Goal: Find contact information: Find contact information

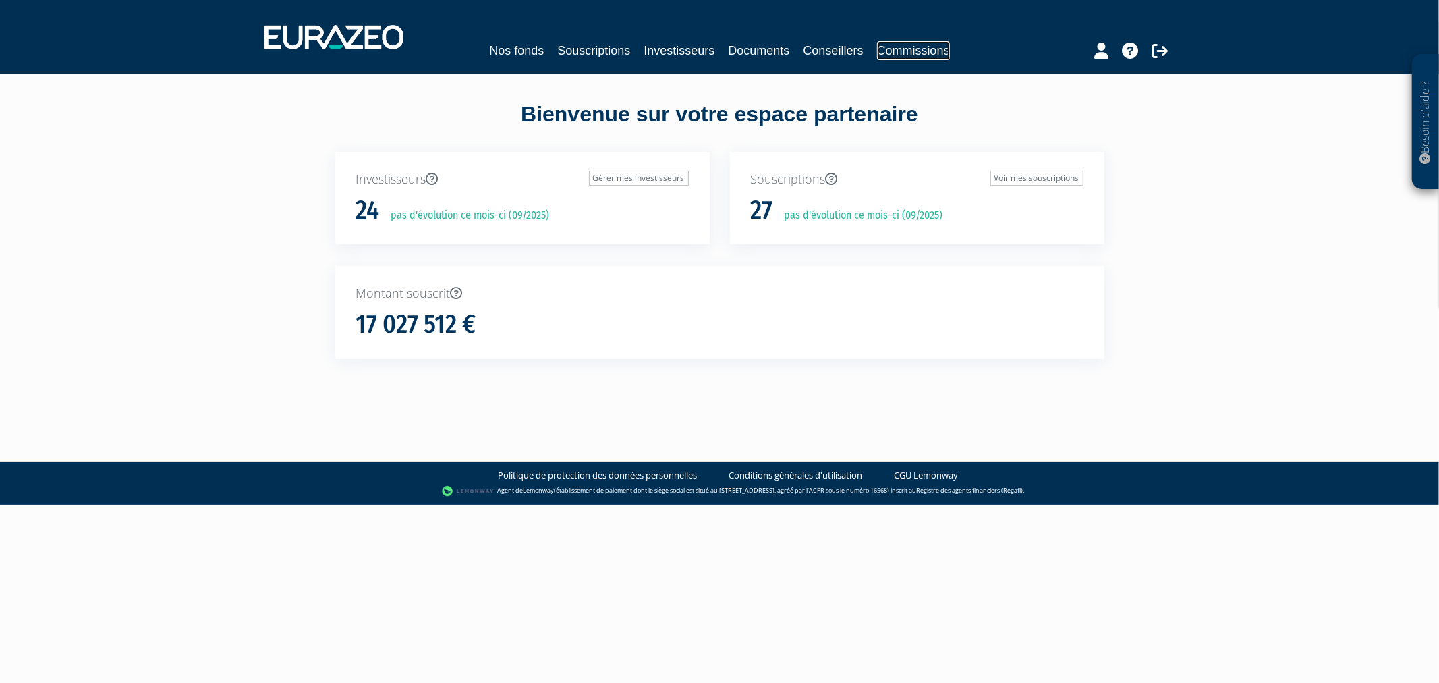
click at [950, 58] on link "Commissions" at bounding box center [913, 50] width 73 height 19
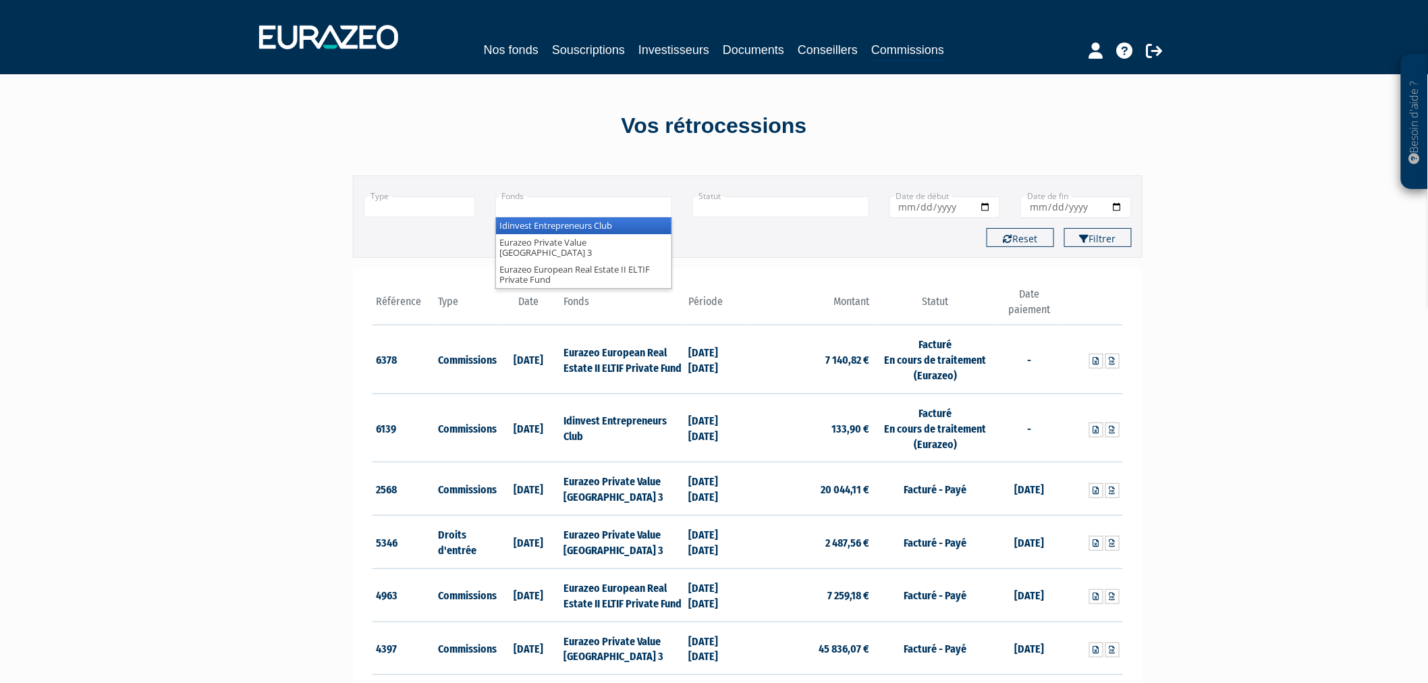
click at [639, 200] on input "text" at bounding box center [583, 206] width 177 height 21
click at [634, 245] on li "Eurazeo Private Value [GEOGRAPHIC_DATA] 3" at bounding box center [583, 247] width 175 height 27
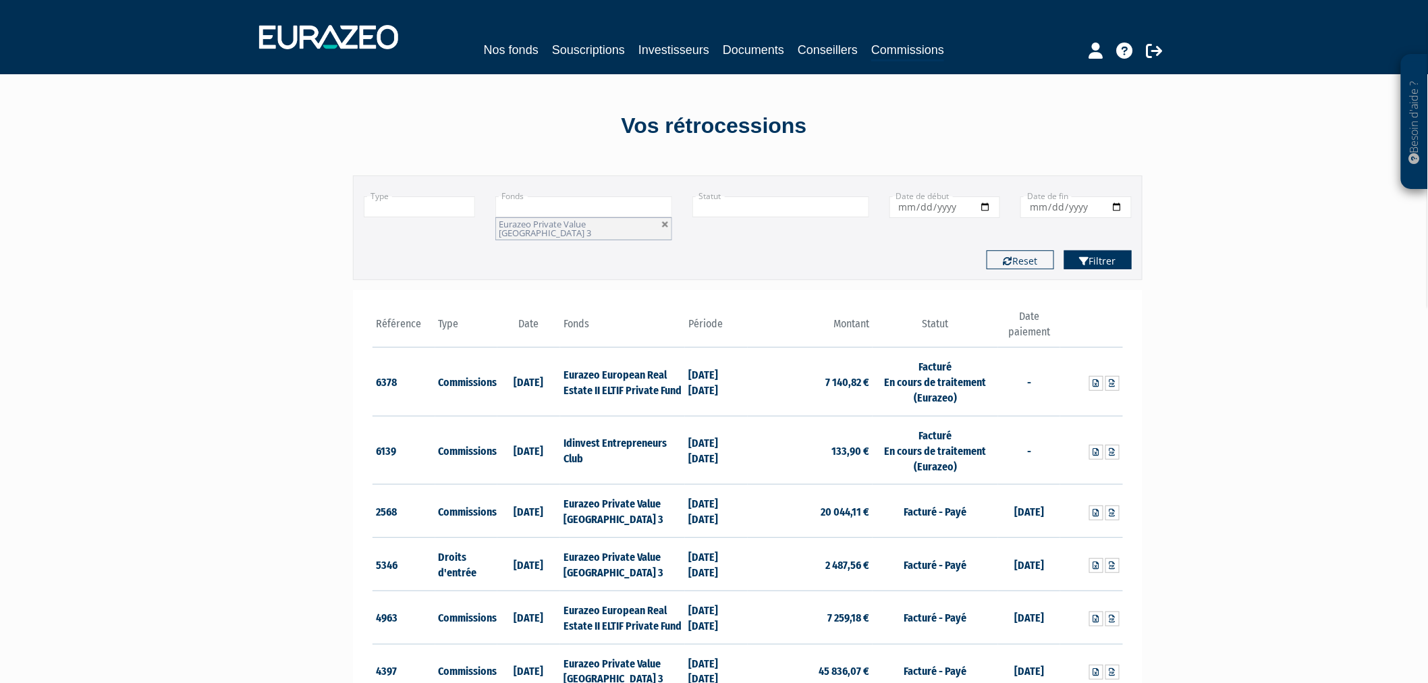
click at [1091, 251] on button "Filtrer" at bounding box center [1097, 259] width 67 height 19
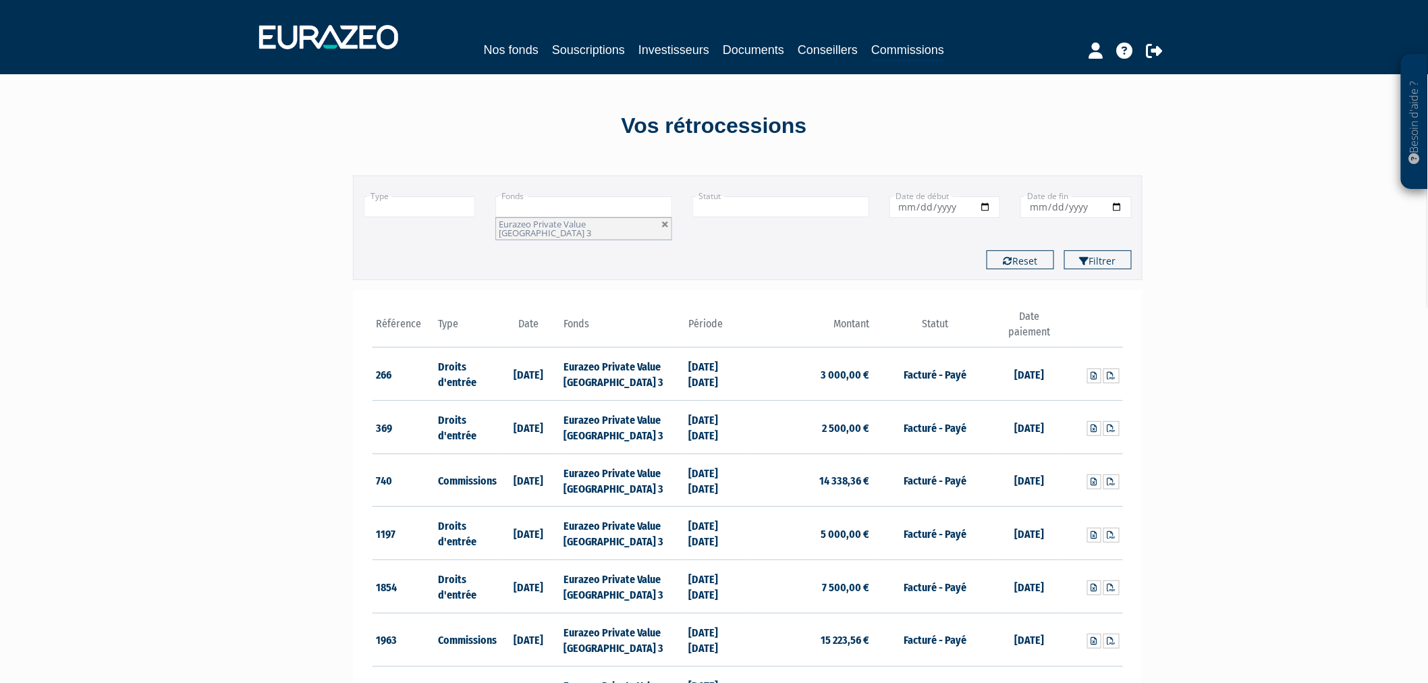
click at [415, 208] on input "text" at bounding box center [419, 206] width 111 height 21
drag, startPoint x: 416, startPoint y: 246, endPoint x: 881, endPoint y: 256, distance: 465.7
click at [417, 246] on li "Commissions" at bounding box center [419, 242] width 110 height 17
click at [1123, 252] on button "Filtrer" at bounding box center [1097, 259] width 67 height 19
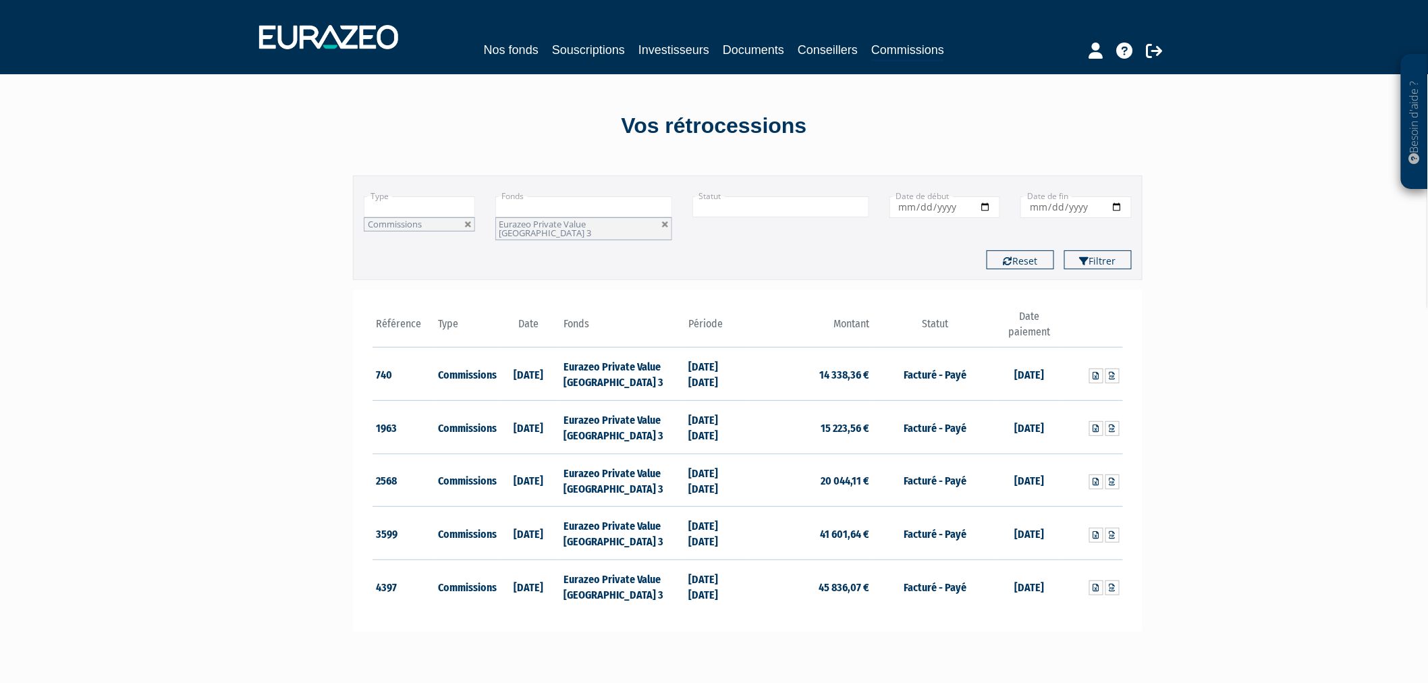
click at [1094, 570] on td at bounding box center [1091, 586] width 63 height 53
click at [1095, 580] on link at bounding box center [1096, 587] width 14 height 15
click at [585, 49] on link "Souscriptions" at bounding box center [588, 49] width 73 height 19
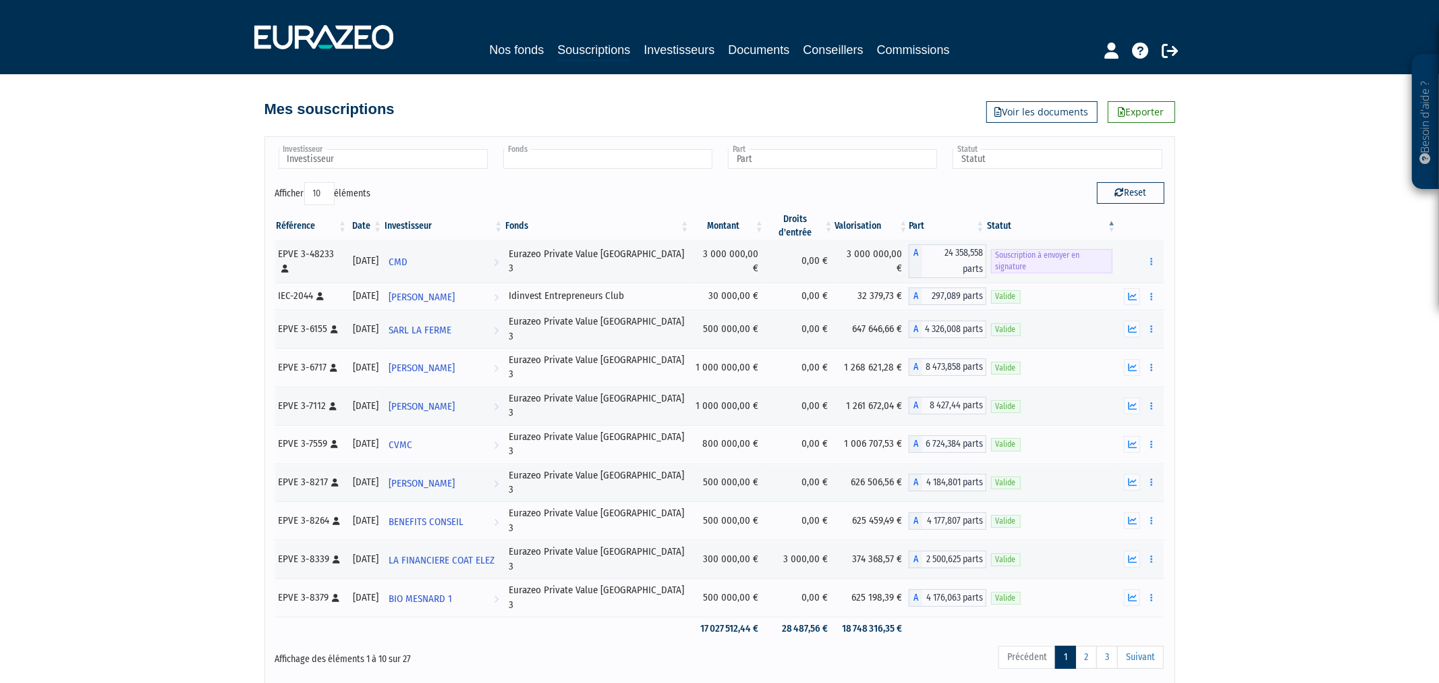
click at [589, 164] on input "text" at bounding box center [607, 159] width 209 height 20
click at [601, 199] on li "Eurazeo Private Value [GEOGRAPHIC_DATA] 3" at bounding box center [607, 197] width 213 height 17
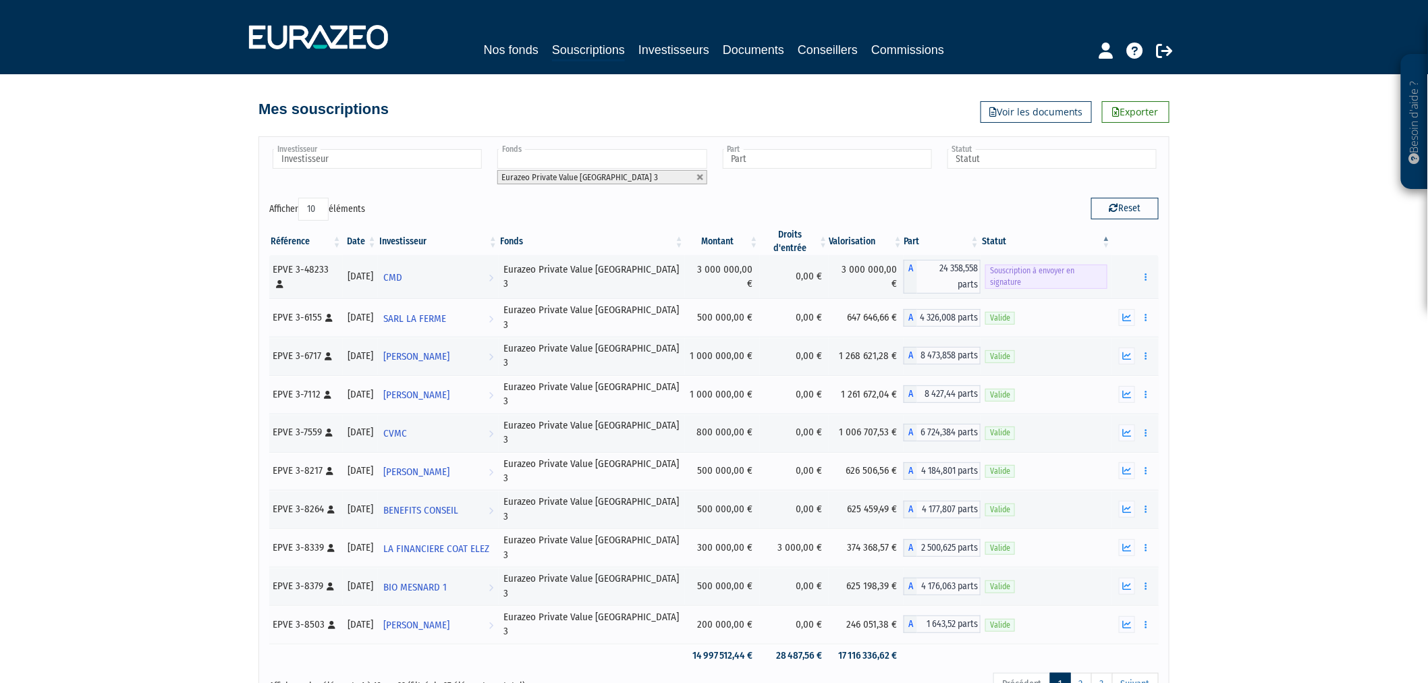
drag, startPoint x: 306, startPoint y: 204, endPoint x: 315, endPoint y: 219, distance: 17.8
click at [306, 204] on select "10 25 50 100" at bounding box center [313, 209] width 30 height 23
select select "100"
click at [301, 198] on select "10 25 50 100" at bounding box center [313, 209] width 30 height 23
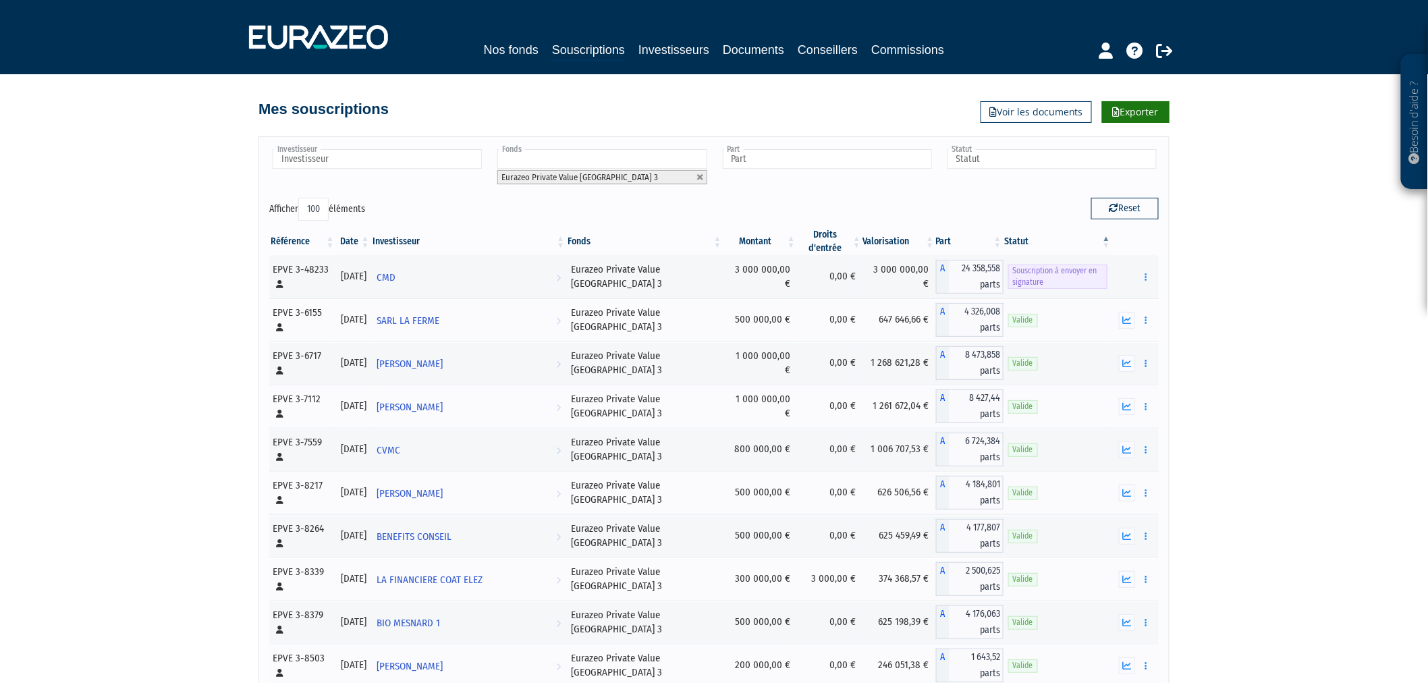
click at [1127, 111] on link "Exporter" at bounding box center [1135, 112] width 67 height 22
click at [907, 46] on link "Commissions" at bounding box center [907, 49] width 73 height 19
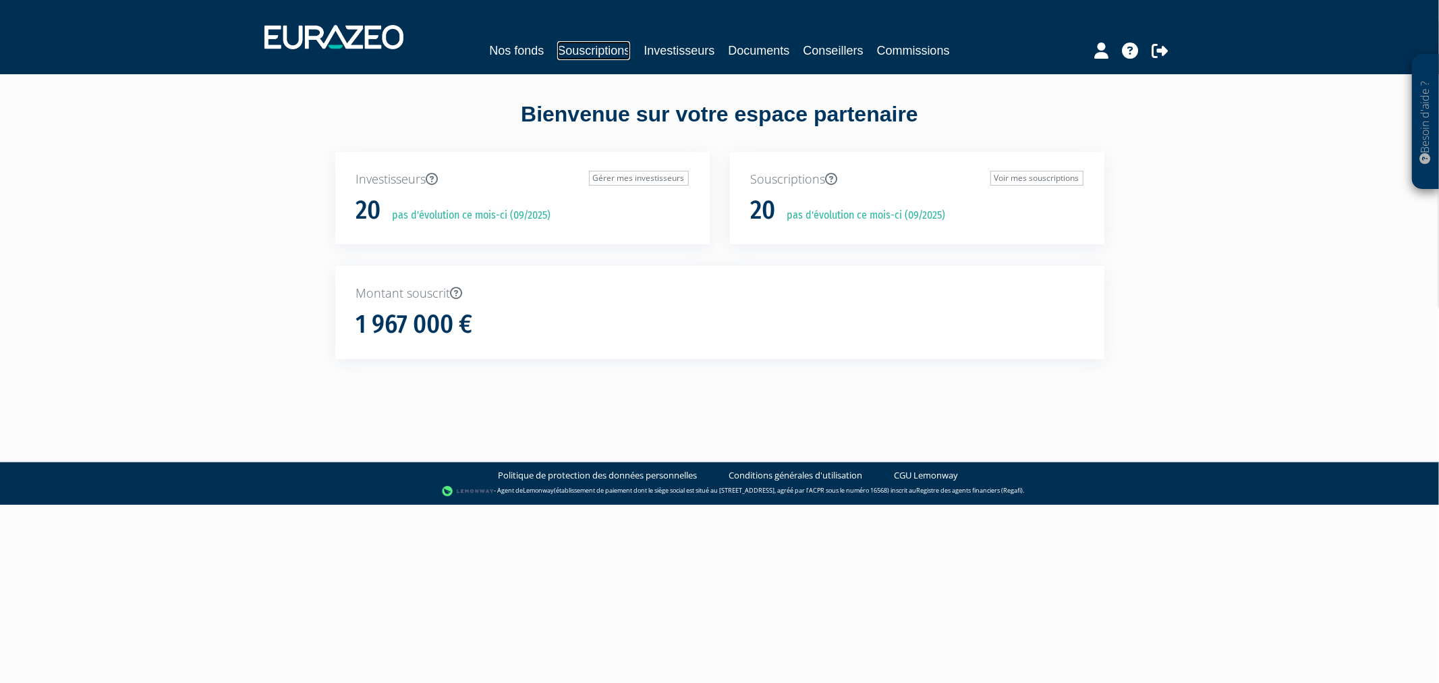
click at [571, 59] on link "Souscriptions" at bounding box center [593, 50] width 73 height 19
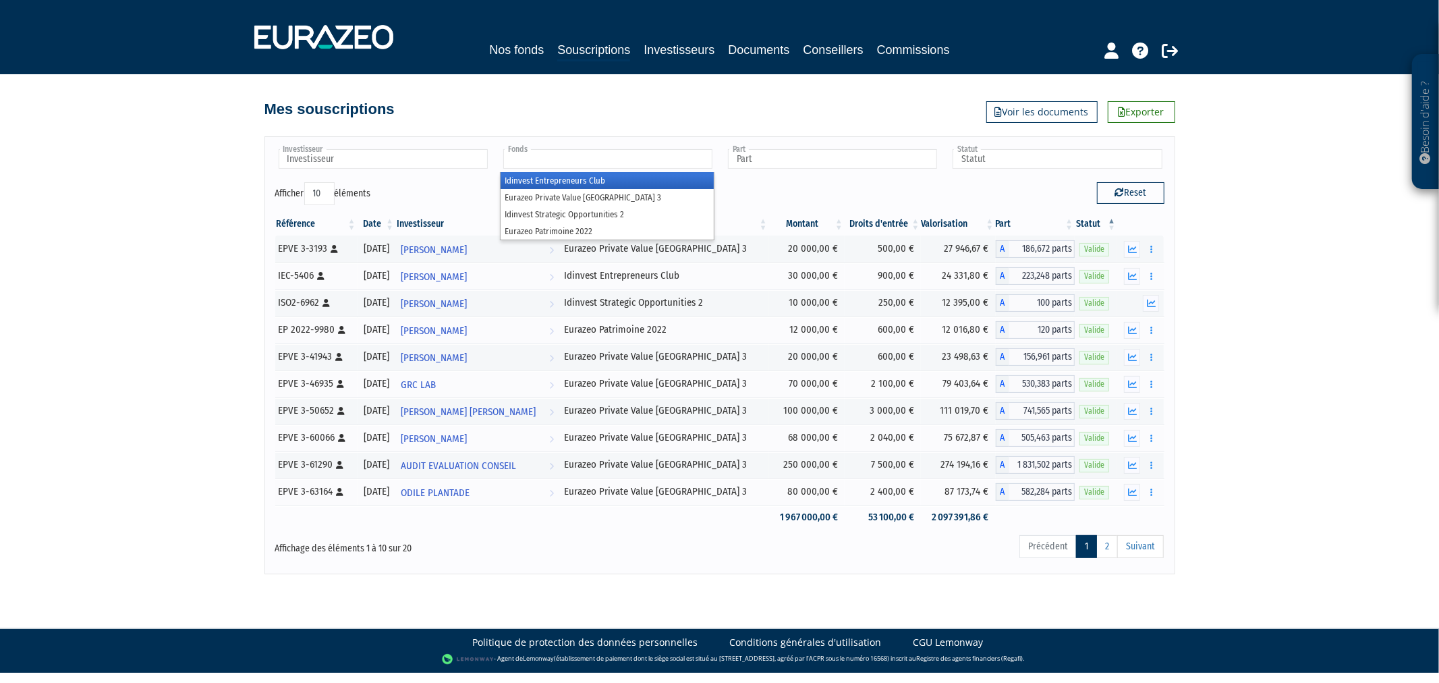
click at [562, 163] on input "text" at bounding box center [607, 159] width 209 height 20
click at [571, 192] on li "Eurazeo Private Value Europe 3" at bounding box center [607, 197] width 213 height 17
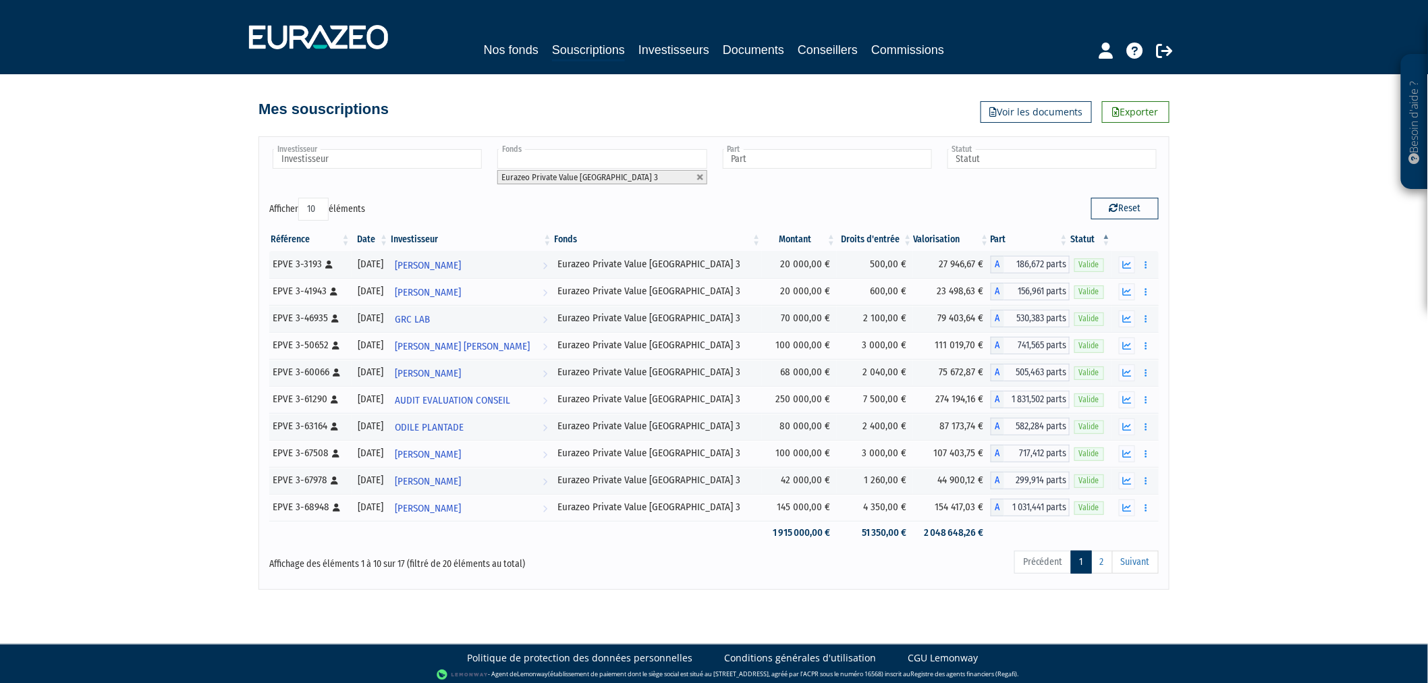
click at [314, 209] on select "10 25 50 100" at bounding box center [313, 209] width 30 height 23
click at [319, 294] on div "EPVE 3-41943 [Français] Personne physique" at bounding box center [310, 291] width 74 height 14
click at [318, 208] on select "10 25 50 100" at bounding box center [313, 209] width 30 height 23
select select "100"
click at [301, 198] on select "10 25 50 100" at bounding box center [313, 209] width 30 height 23
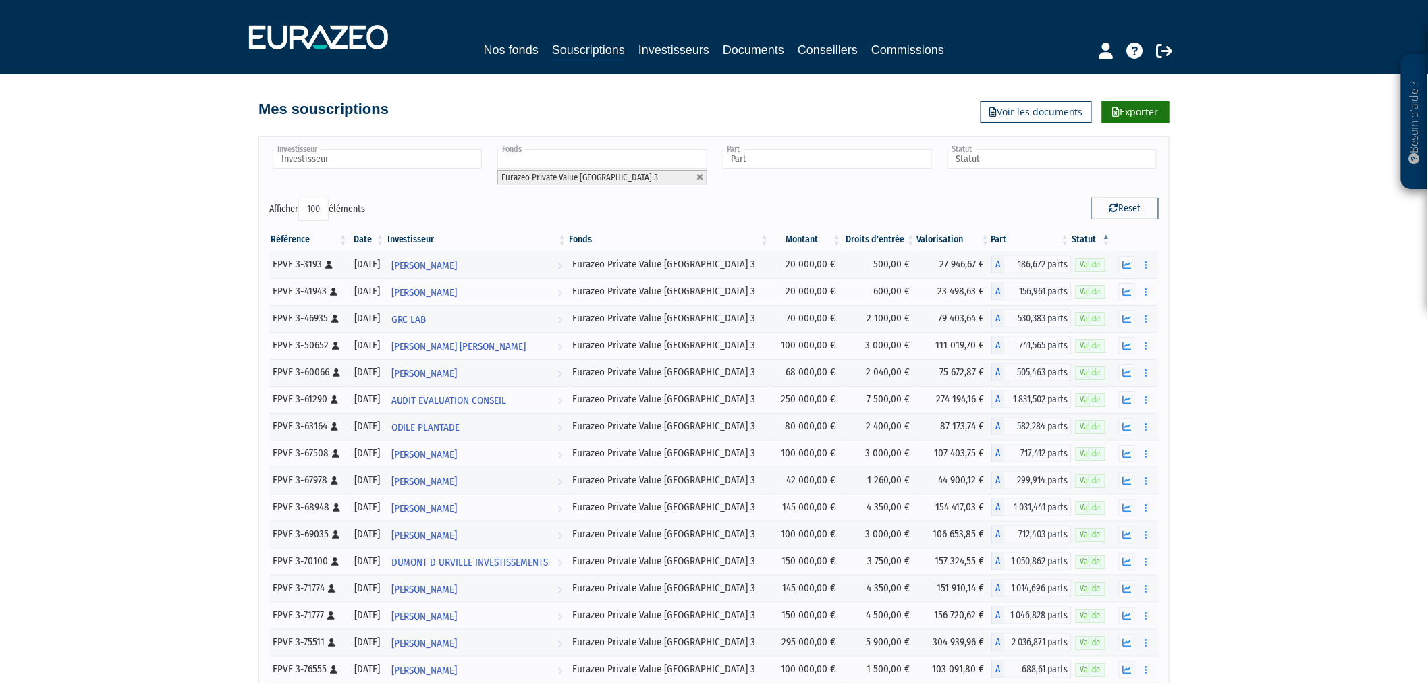
click at [1134, 122] on link "Exporter" at bounding box center [1135, 112] width 67 height 22
click at [923, 45] on link "Commissions" at bounding box center [907, 49] width 73 height 19
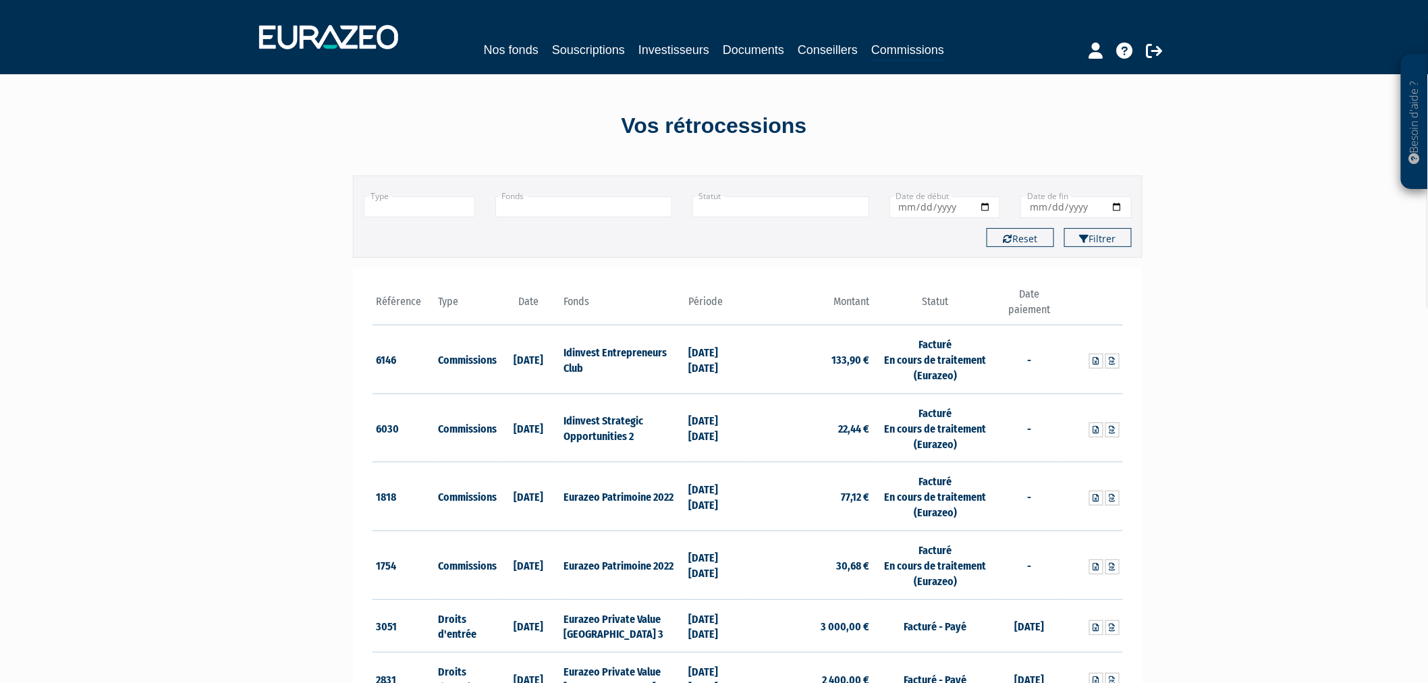
click at [572, 206] on input "text" at bounding box center [583, 206] width 177 height 21
click at [578, 244] on li "Eurazeo Private Value Europe 3" at bounding box center [583, 247] width 175 height 27
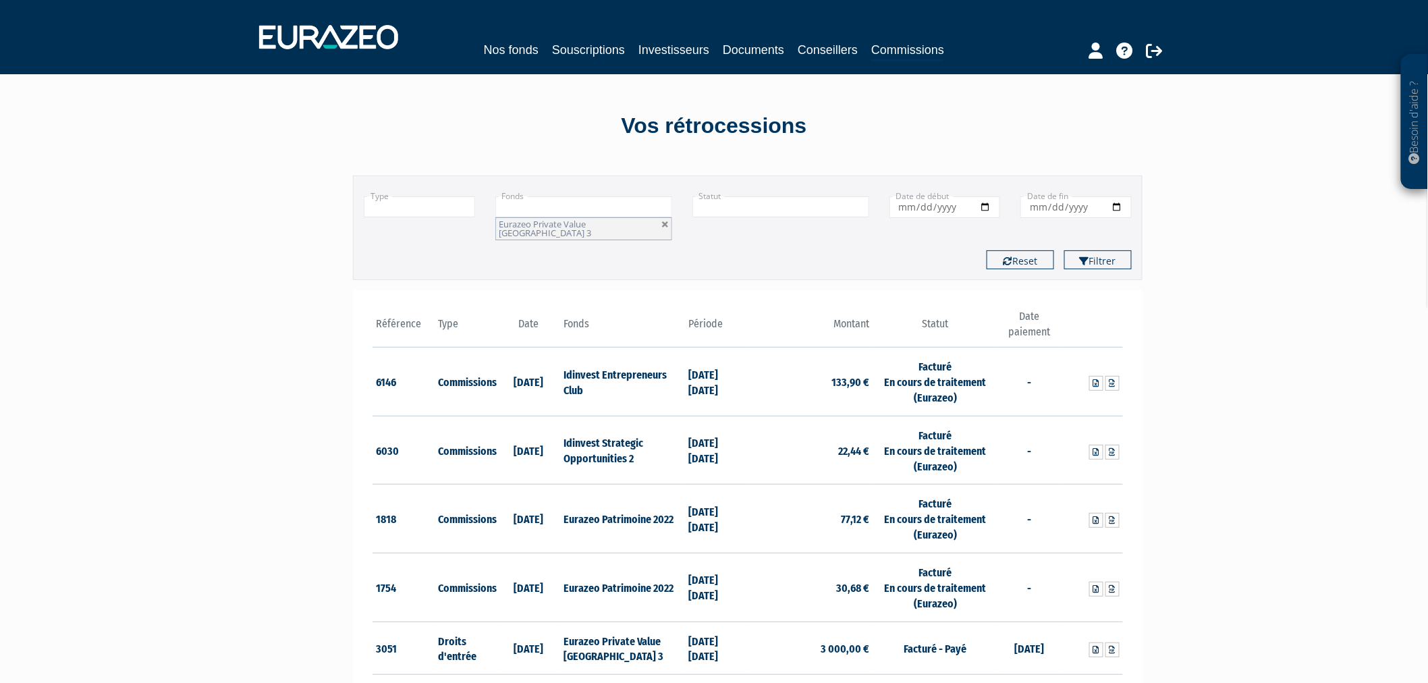
click at [410, 208] on input "text" at bounding box center [419, 206] width 111 height 21
click at [413, 236] on li "Commissions" at bounding box center [419, 242] width 110 height 17
click at [1083, 256] on icon "submit" at bounding box center [1084, 260] width 9 height 9
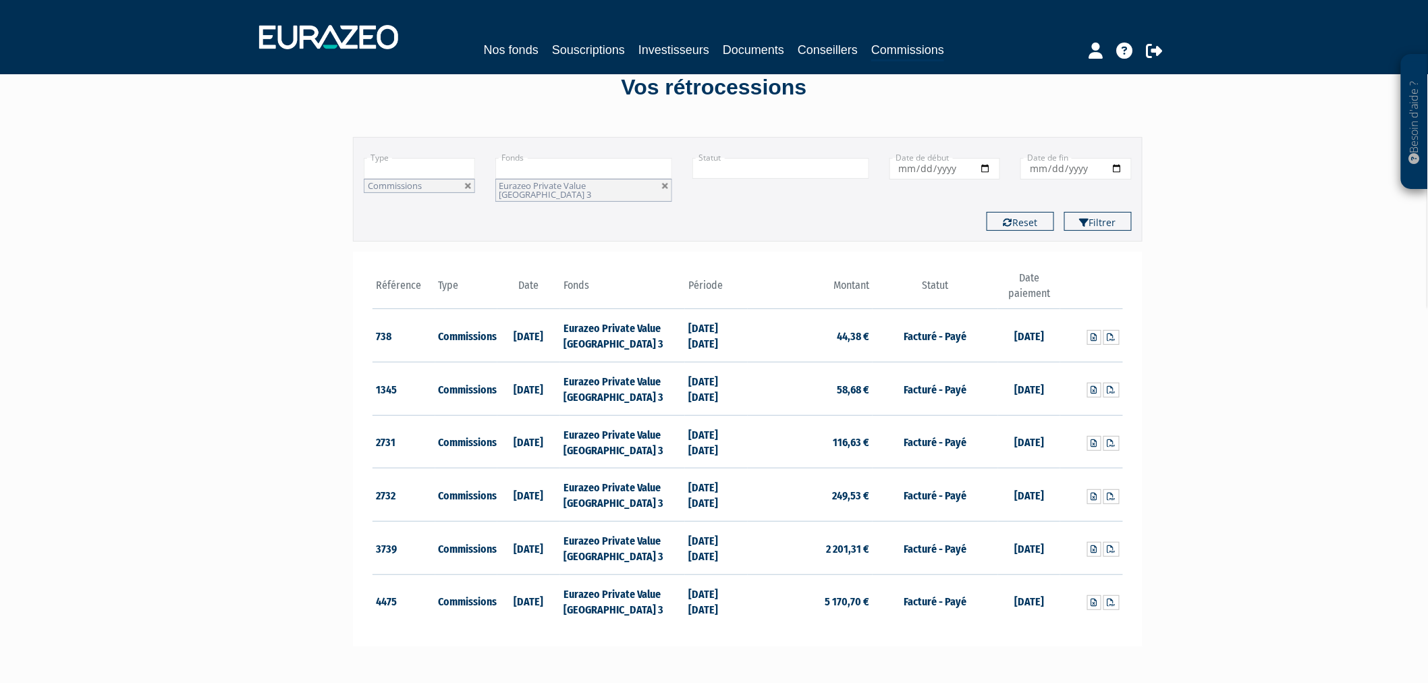
scroll to position [75, 0]
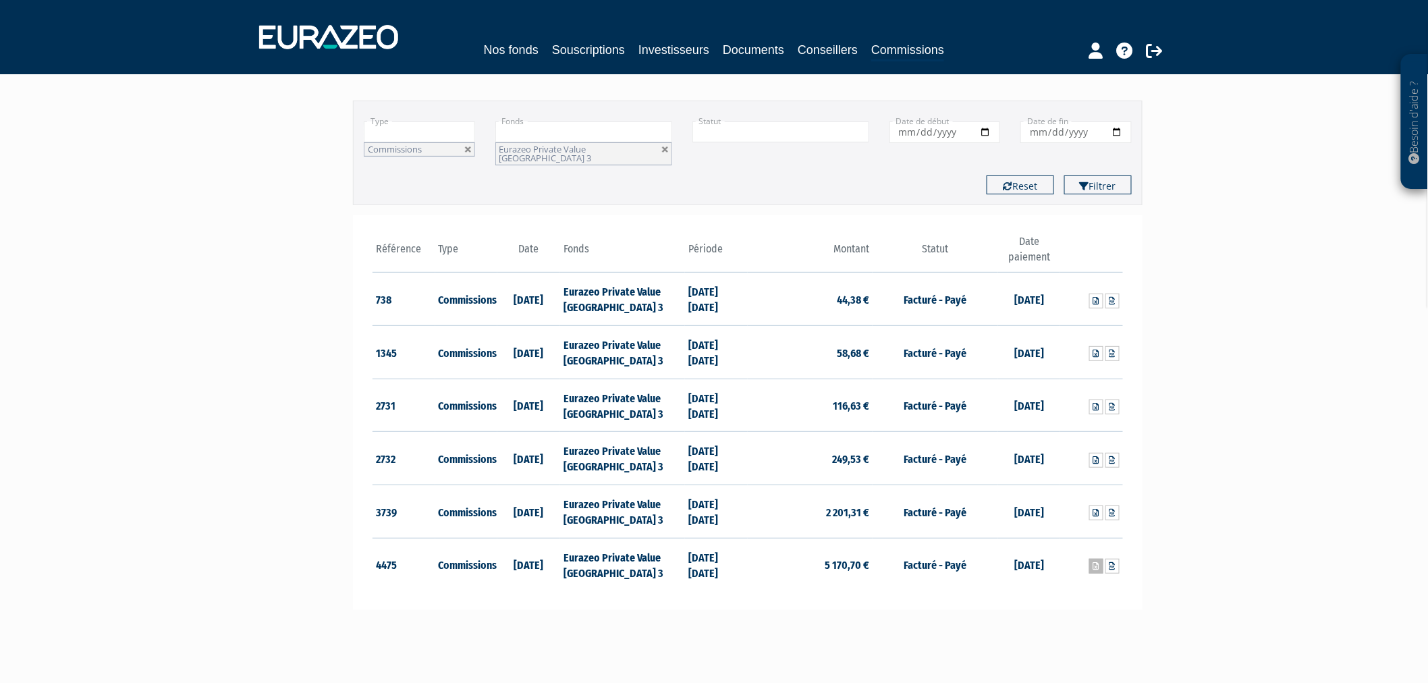
click at [1090, 559] on link at bounding box center [1096, 566] width 14 height 15
click at [1100, 509] on link at bounding box center [1096, 512] width 14 height 15
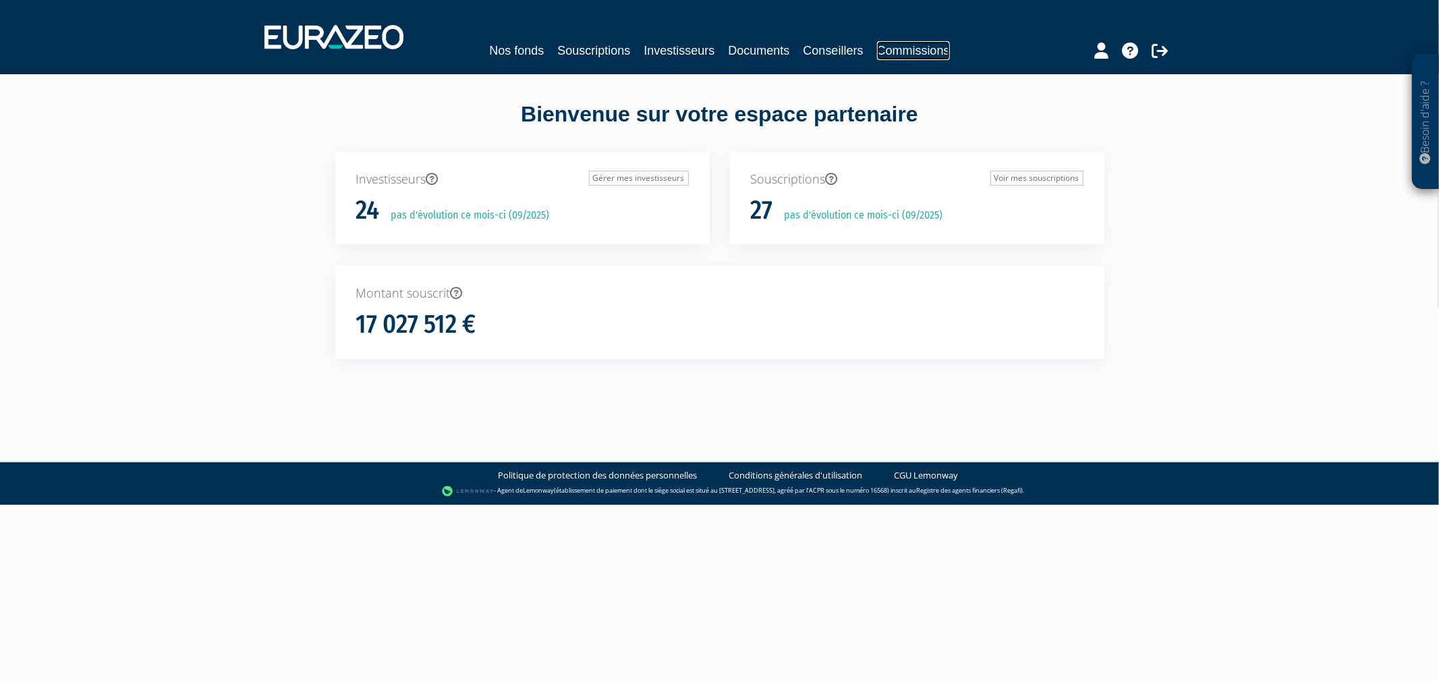
drag, startPoint x: 908, startPoint y: 52, endPoint x: 902, endPoint y: 61, distance: 10.7
click at [908, 52] on link "Commissions" at bounding box center [913, 50] width 73 height 19
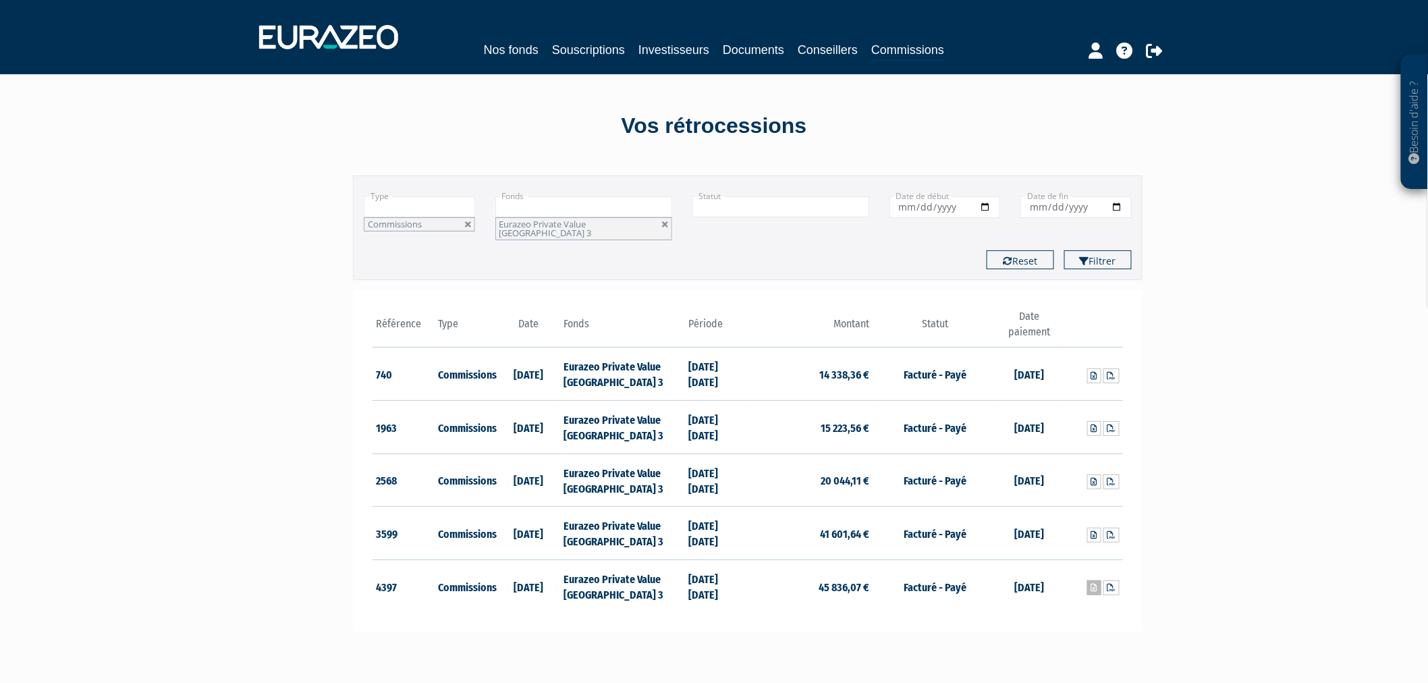
click at [1093, 584] on icon at bounding box center [1094, 588] width 6 height 8
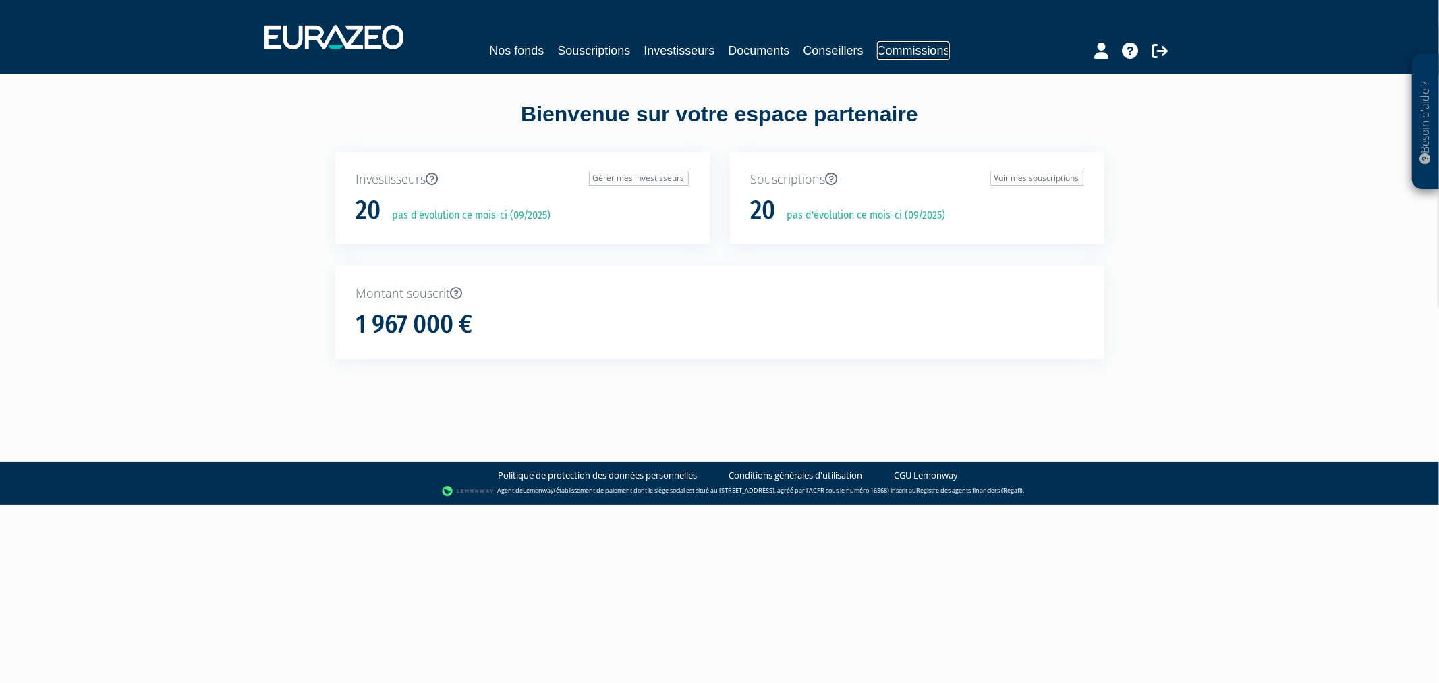
click at [910, 44] on link "Commissions" at bounding box center [913, 50] width 73 height 19
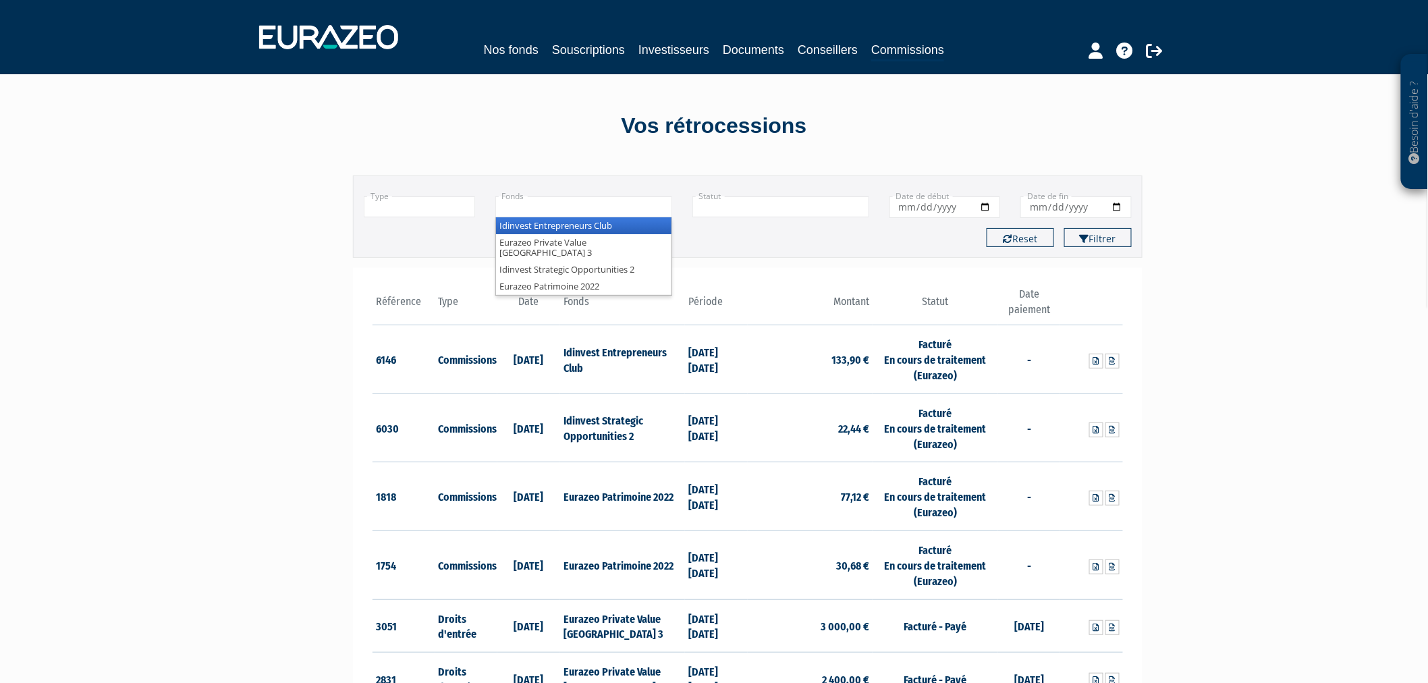
click at [618, 202] on input "text" at bounding box center [583, 206] width 177 height 21
click at [567, 234] on li "Eurazeo Private Value [GEOGRAPHIC_DATA] 3" at bounding box center [583, 247] width 175 height 27
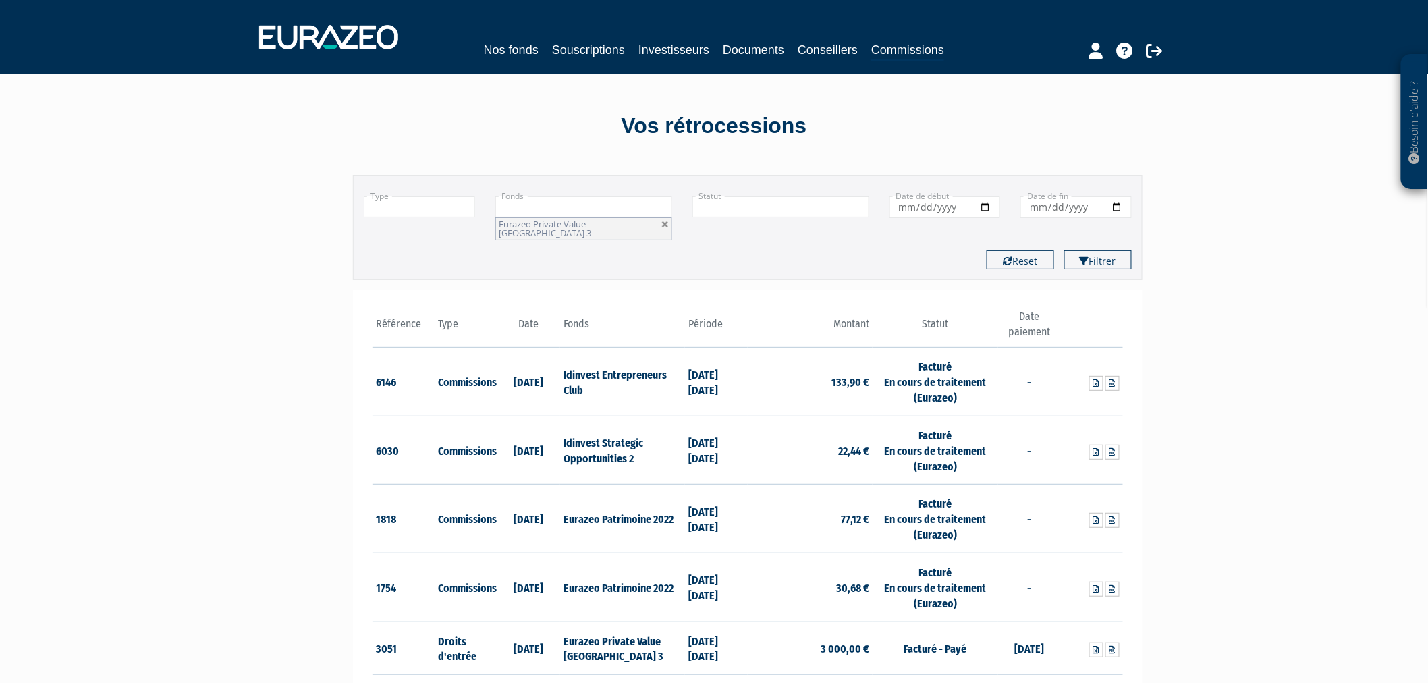
click at [441, 207] on input "text" at bounding box center [419, 206] width 111 height 21
click at [442, 247] on li "Commissions" at bounding box center [419, 242] width 110 height 17
click at [1098, 251] on button "Filtrer" at bounding box center [1097, 259] width 67 height 19
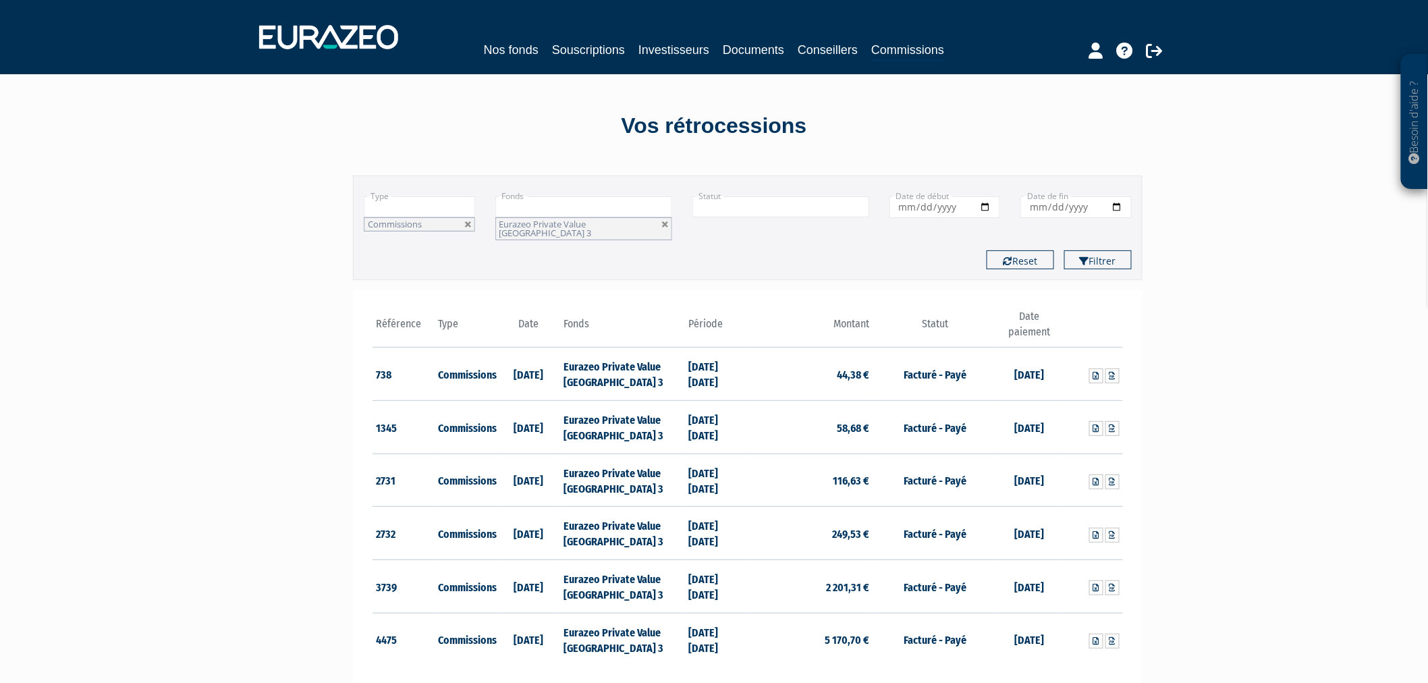
scroll to position [258, 0]
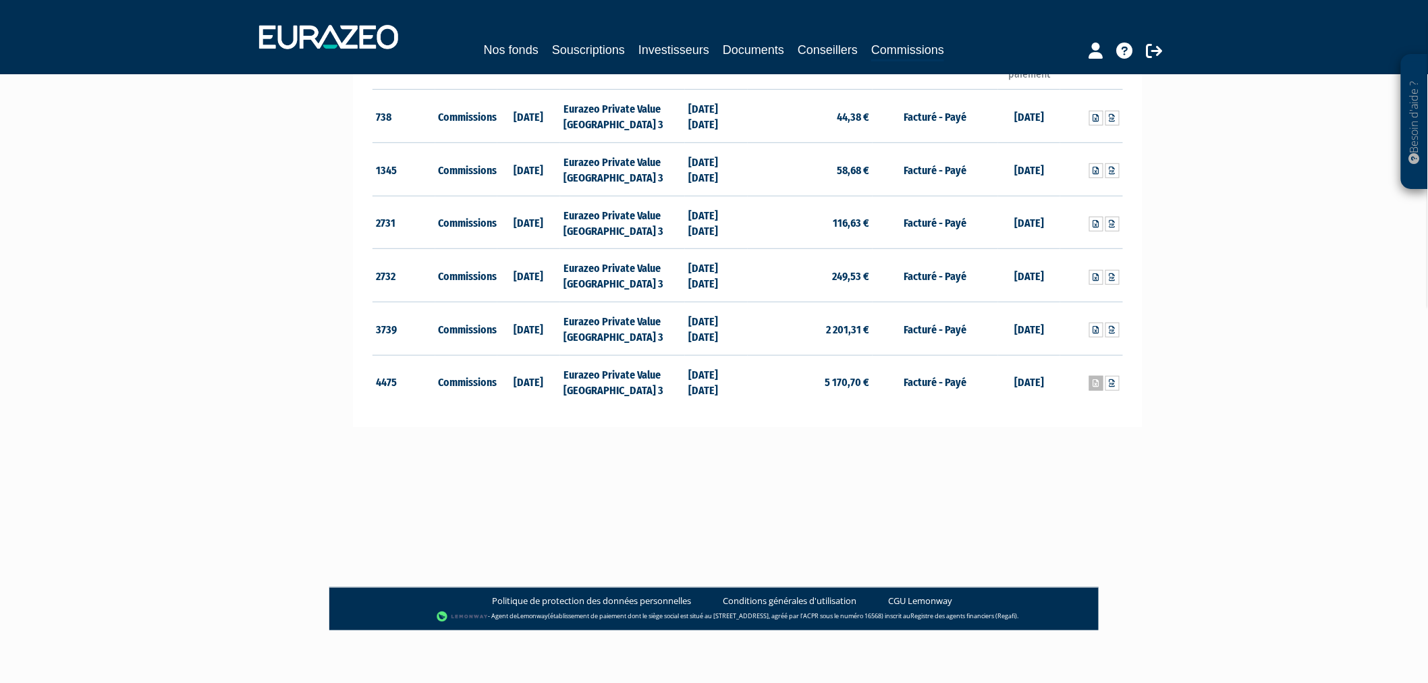
click at [1094, 379] on link at bounding box center [1096, 383] width 14 height 15
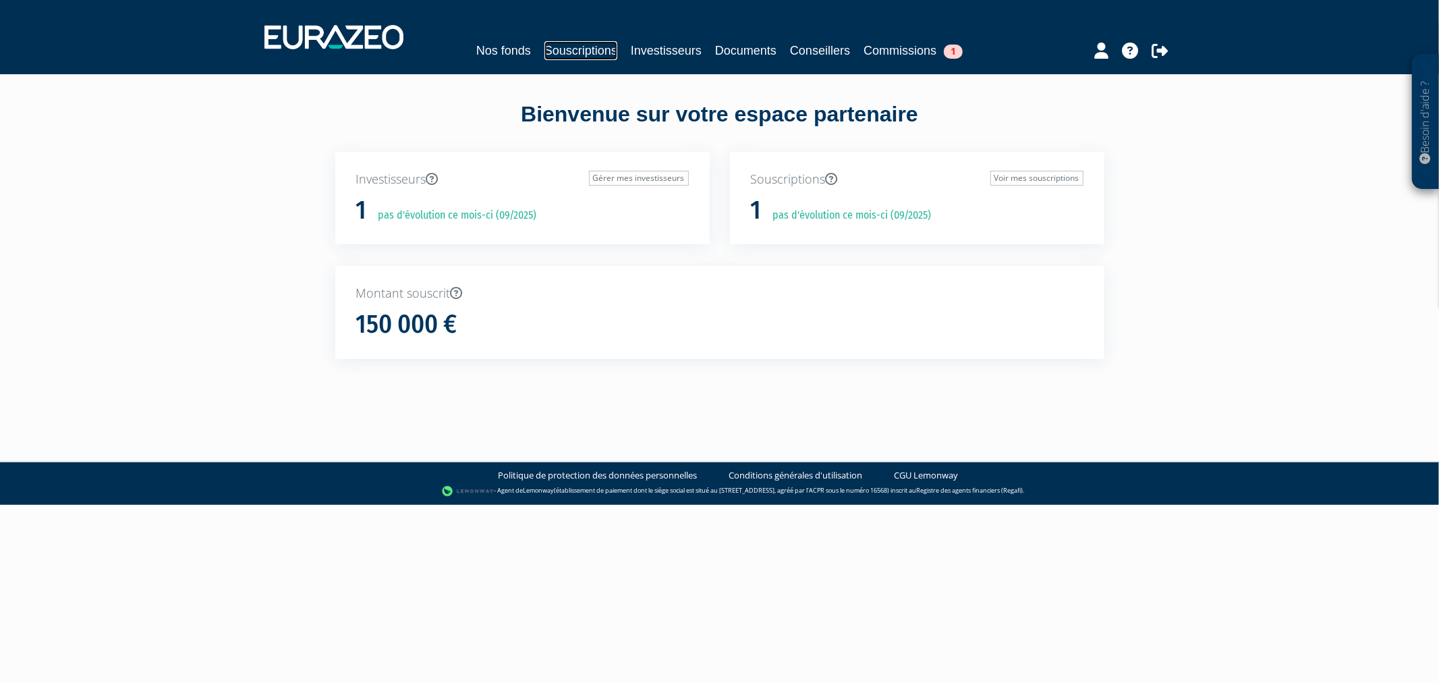
click at [550, 49] on link "Souscriptions" at bounding box center [581, 50] width 73 height 19
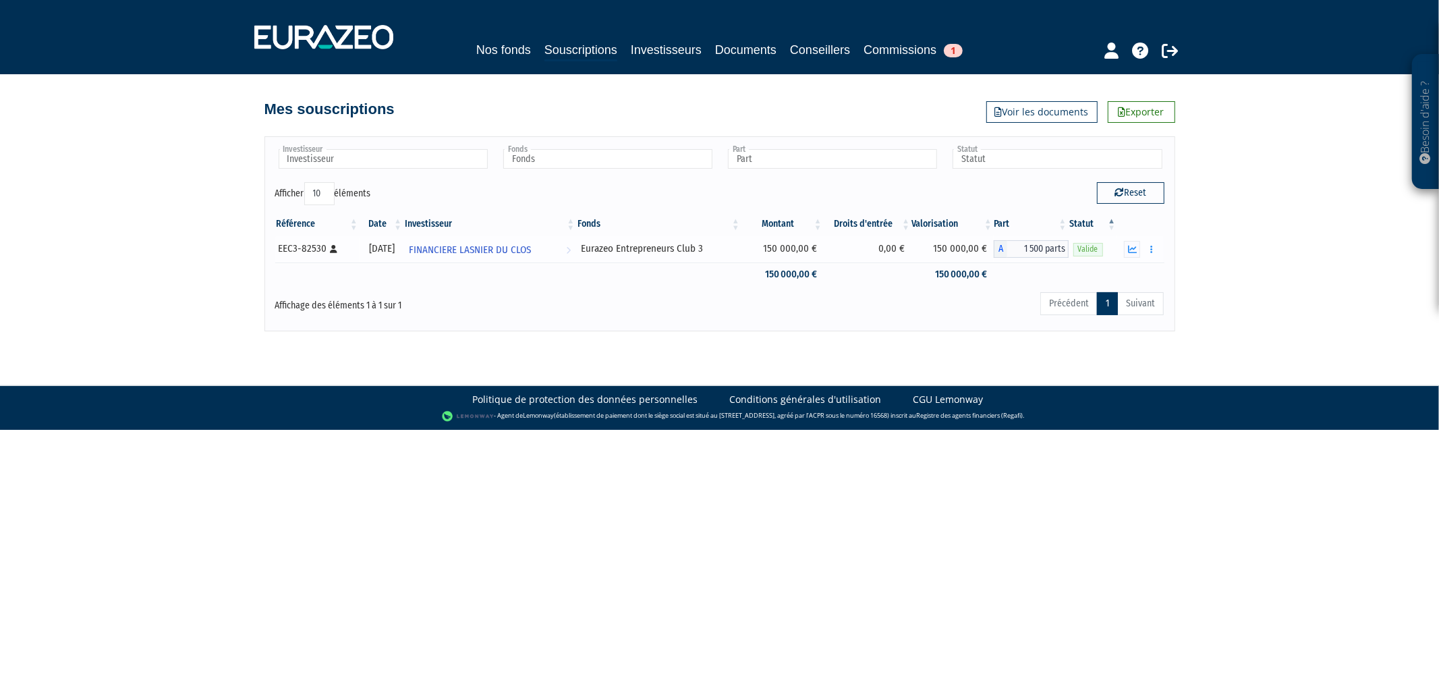
click at [308, 250] on div "EEC3-82530 [Français] Personne physique" at bounding box center [317, 249] width 77 height 14
copy div "82530"
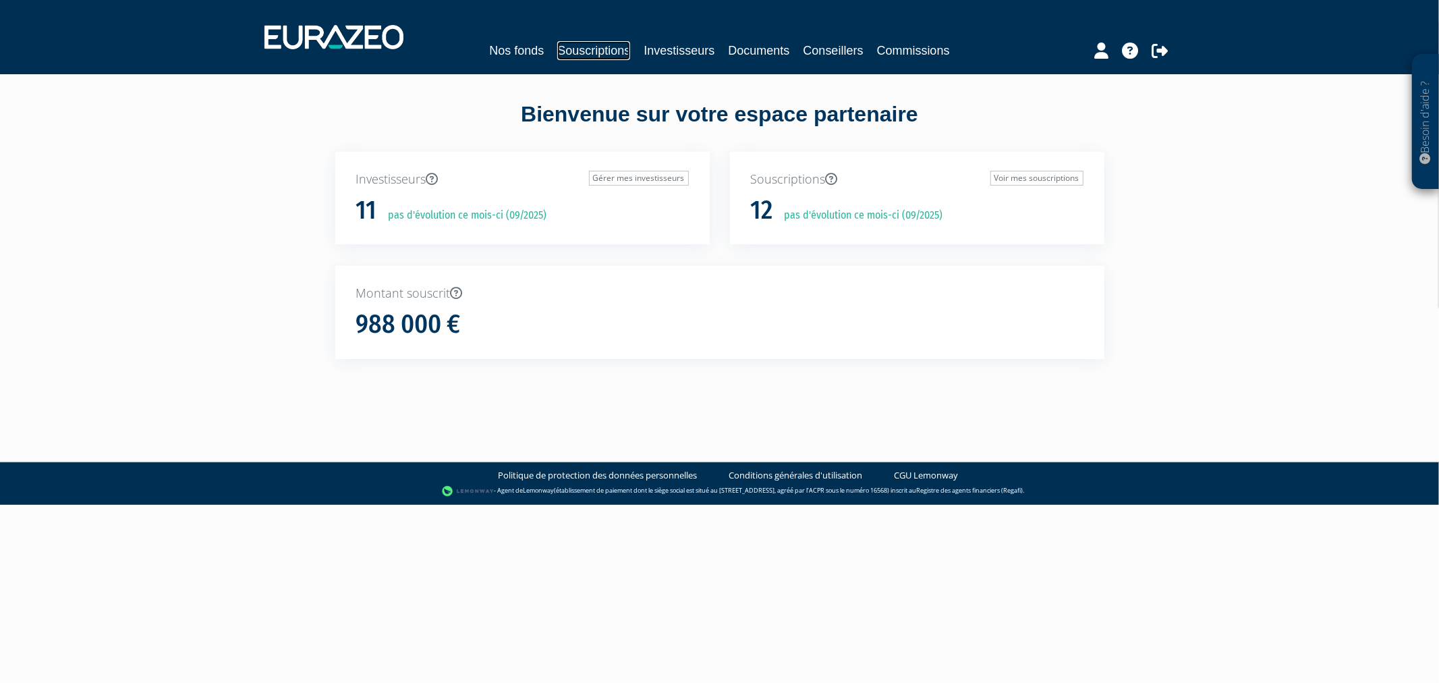
click at [603, 48] on link "Souscriptions" at bounding box center [593, 50] width 73 height 19
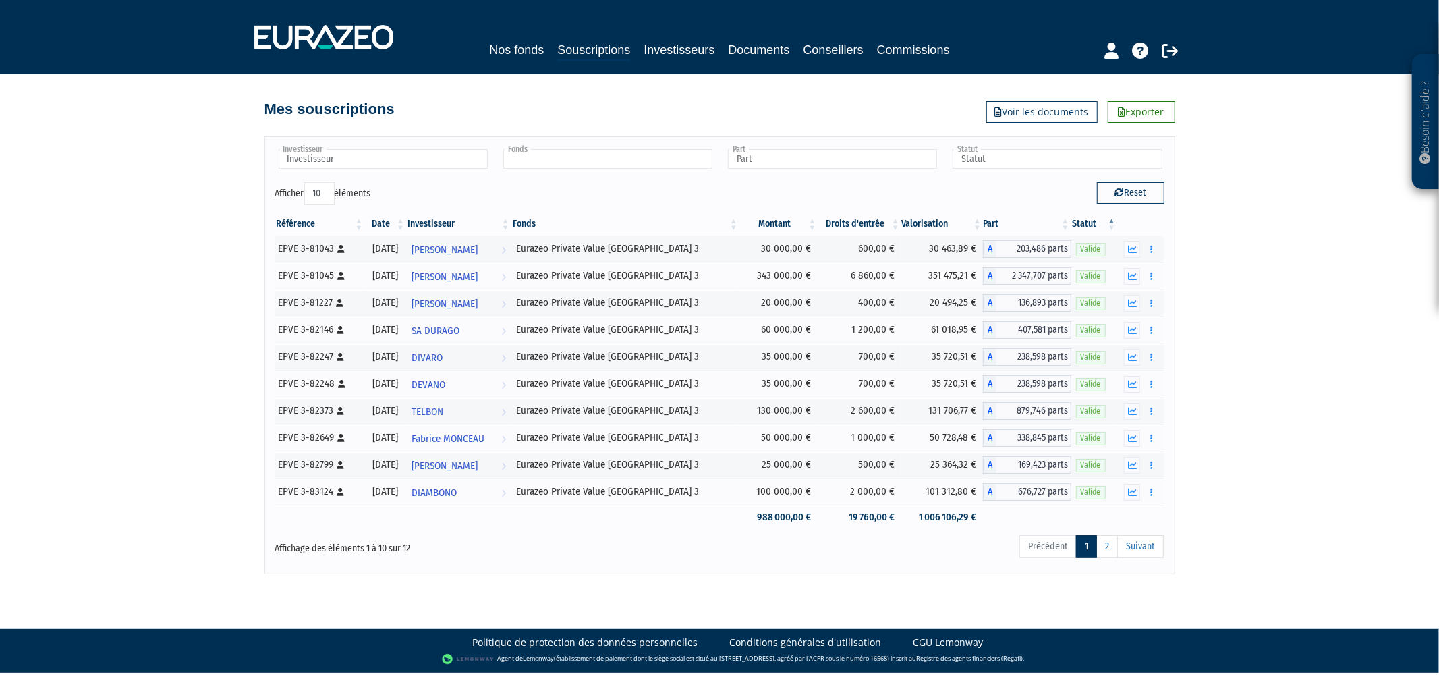
click at [632, 158] on input "text" at bounding box center [607, 159] width 209 height 20
click at [452, 157] on input "text" at bounding box center [383, 159] width 209 height 20
type input "Fonds"
type input "clai"
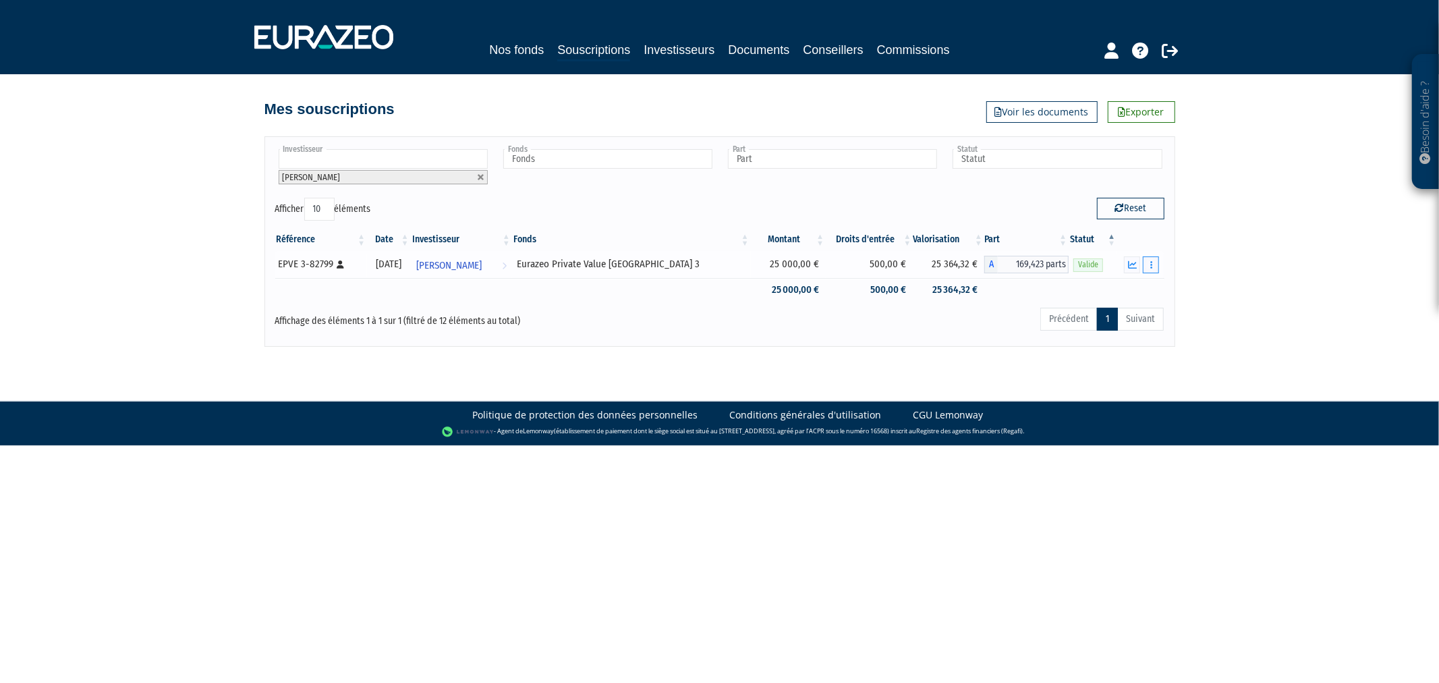
click at [1151, 269] on button "button" at bounding box center [1151, 264] width 16 height 17
click at [1181, 264] on div "Besoin d'aide ? × J'ai besoin d'aide Si vous avez une question à propos du fonc…" at bounding box center [719, 173] width 1439 height 347
click at [1154, 267] on button "button" at bounding box center [1151, 264] width 16 height 17
click at [459, 268] on span "[PERSON_NAME]" at bounding box center [449, 265] width 66 height 25
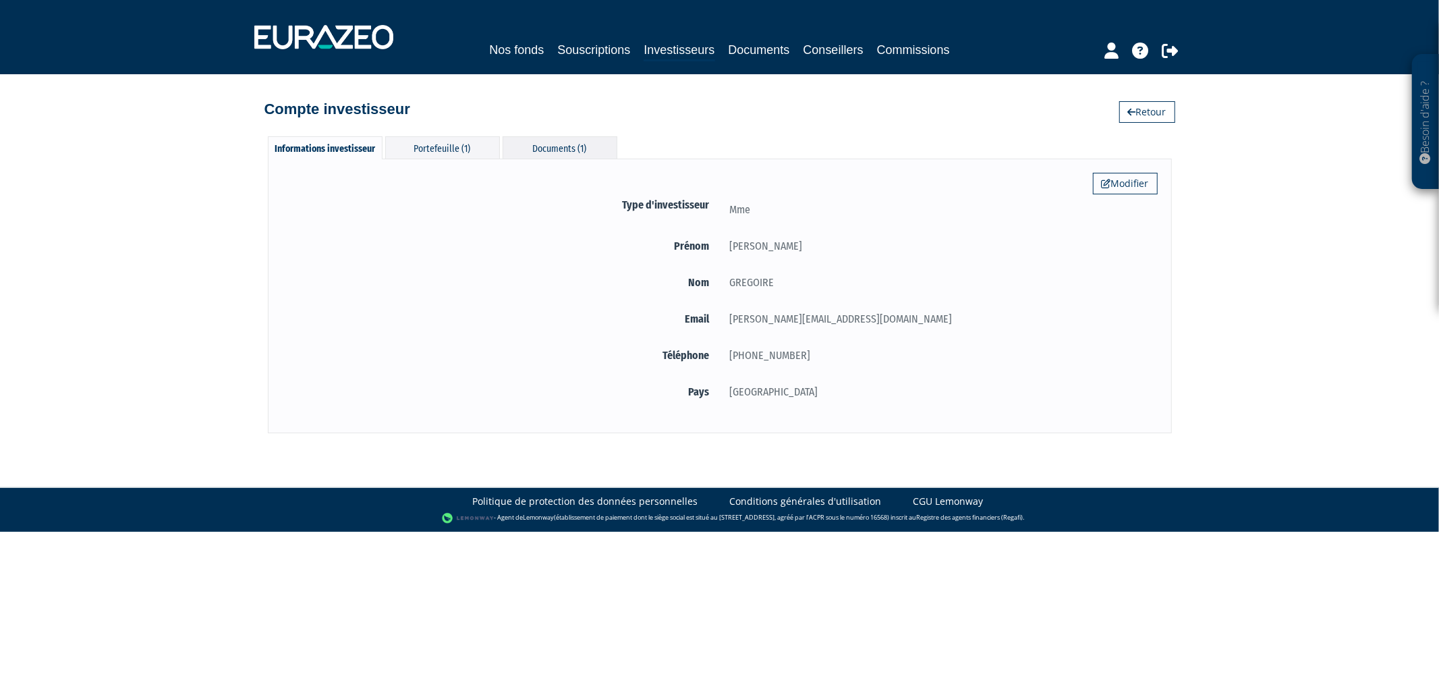
click at [530, 149] on div "Documents (1)" at bounding box center [560, 147] width 115 height 22
